Goal: Task Accomplishment & Management: Manage account settings

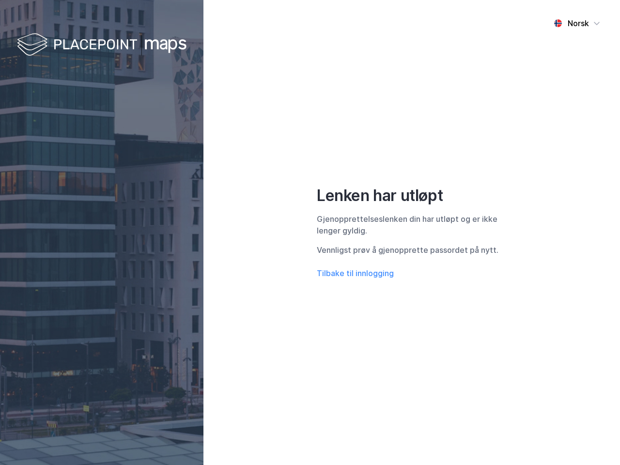
click at [310, 233] on div "Norsk Lenken har utløpt Gjenopprettelseslenken din har utløpt og er ikke lenger…" at bounding box center [411, 232] width 417 height 465
click at [102, 45] on img at bounding box center [102, 45] width 170 height 29
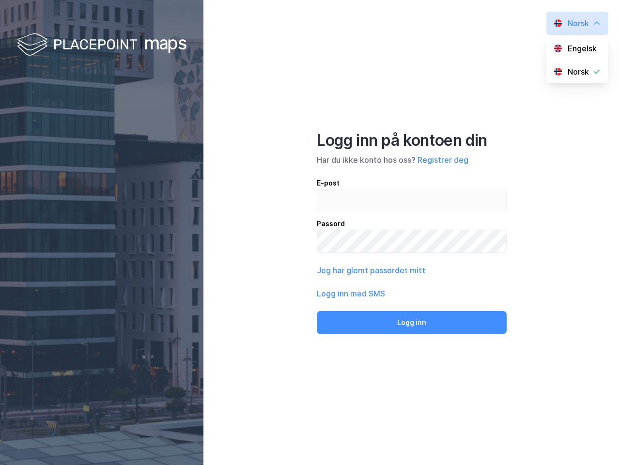
click at [355, 273] on button "Jeg har glemt passordet mitt" at bounding box center [371, 270] width 109 height 12
